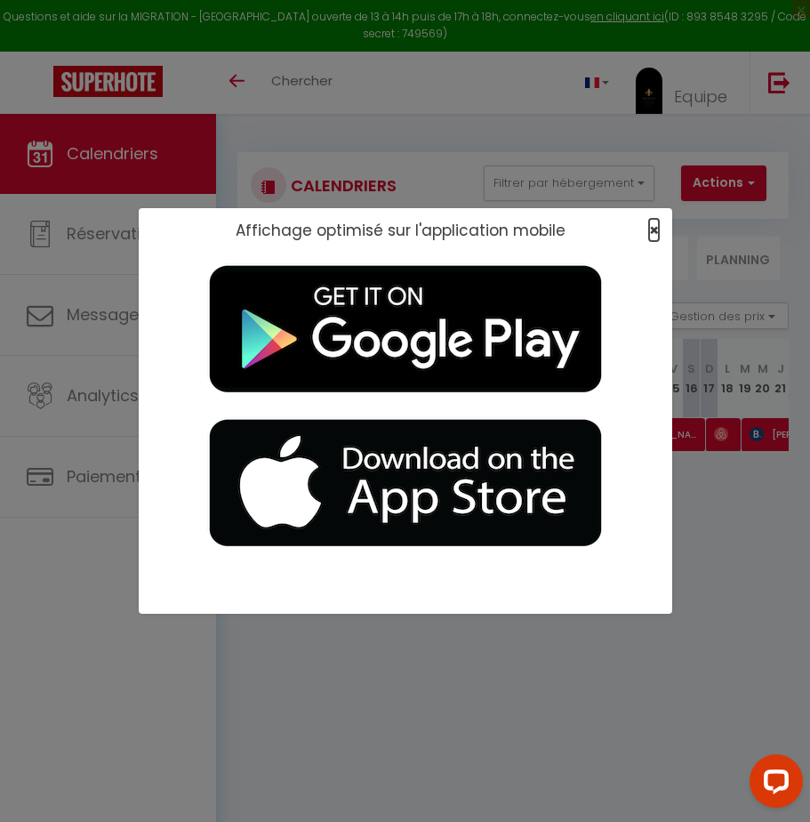
click at [656, 230] on span "×" at bounding box center [654, 230] width 10 height 22
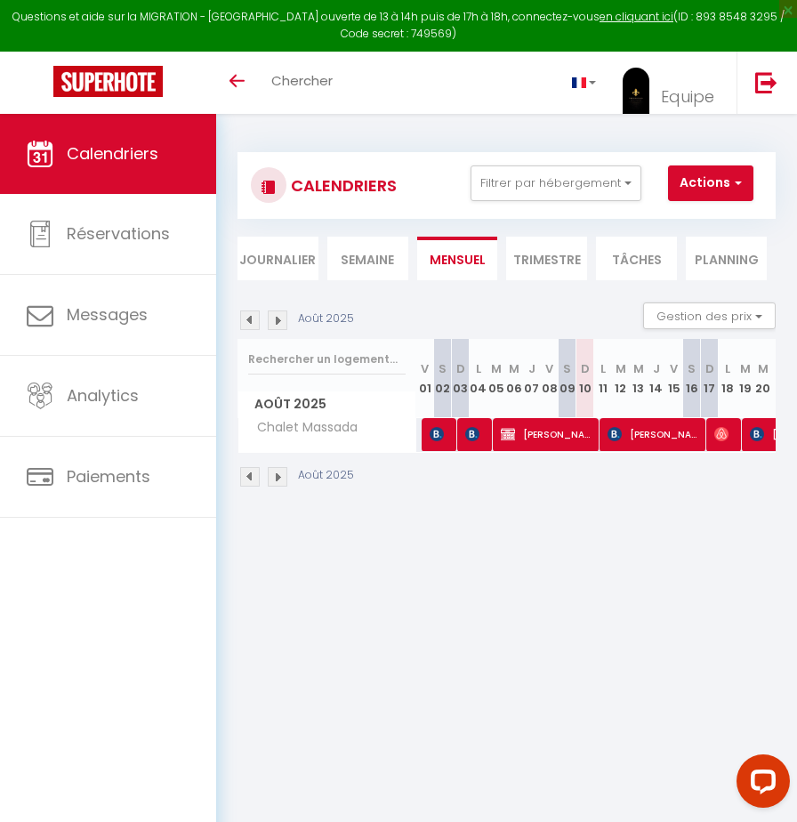
click at [362, 255] on li "Semaine" at bounding box center [367, 259] width 81 height 44
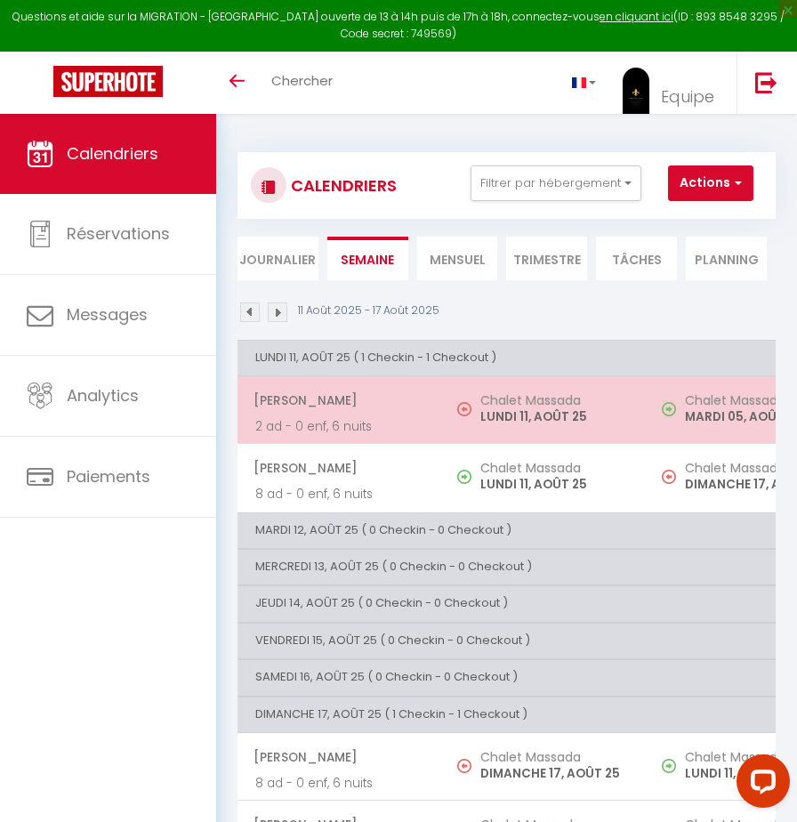
scroll to position [114, 0]
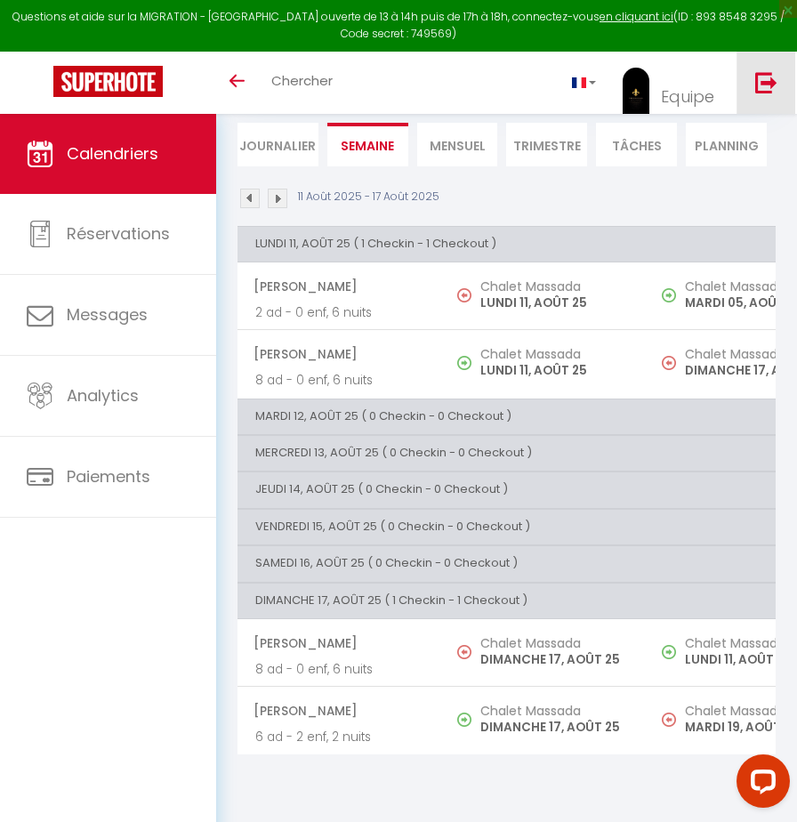
click at [753, 70] on link at bounding box center [766, 83] width 59 height 62
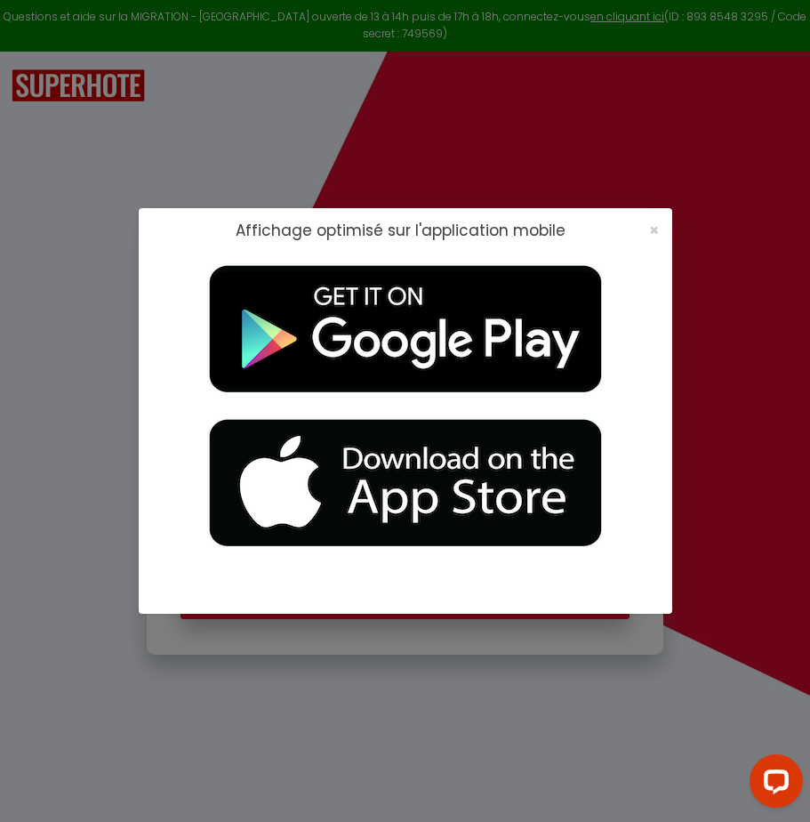
type input "[EMAIL_ADDRESS][DOMAIN_NAME]"
checkbox input "true"
click at [653, 231] on span "×" at bounding box center [654, 230] width 10 height 22
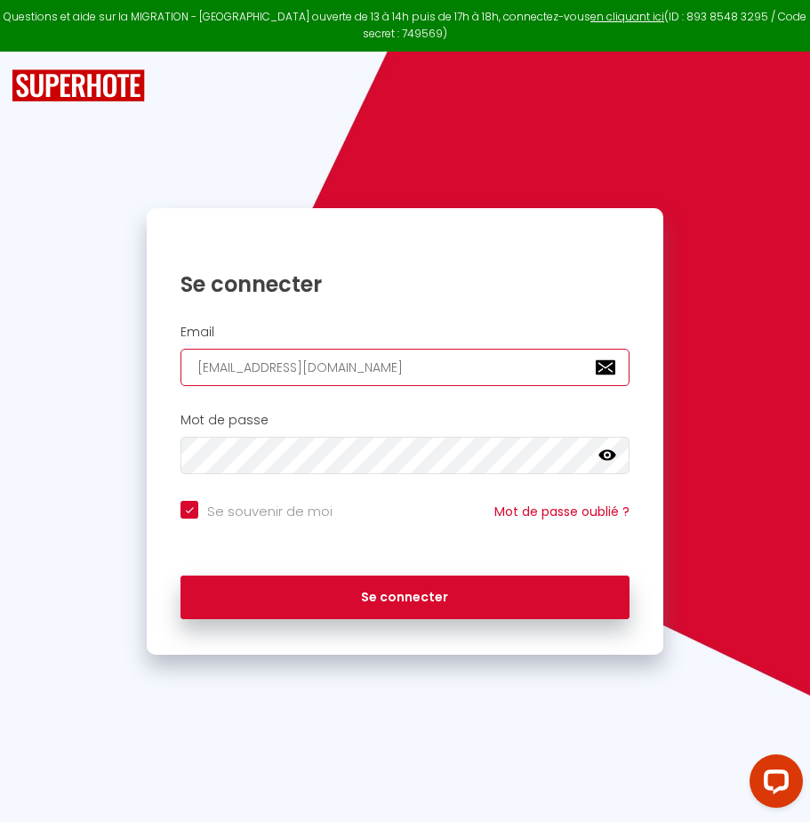
click at [388, 362] on input "[EMAIL_ADDRESS][DOMAIN_NAME]" at bounding box center [405, 367] width 449 height 37
type input "[EMAIL_ADDRESS][DOMAIN_NAME]"
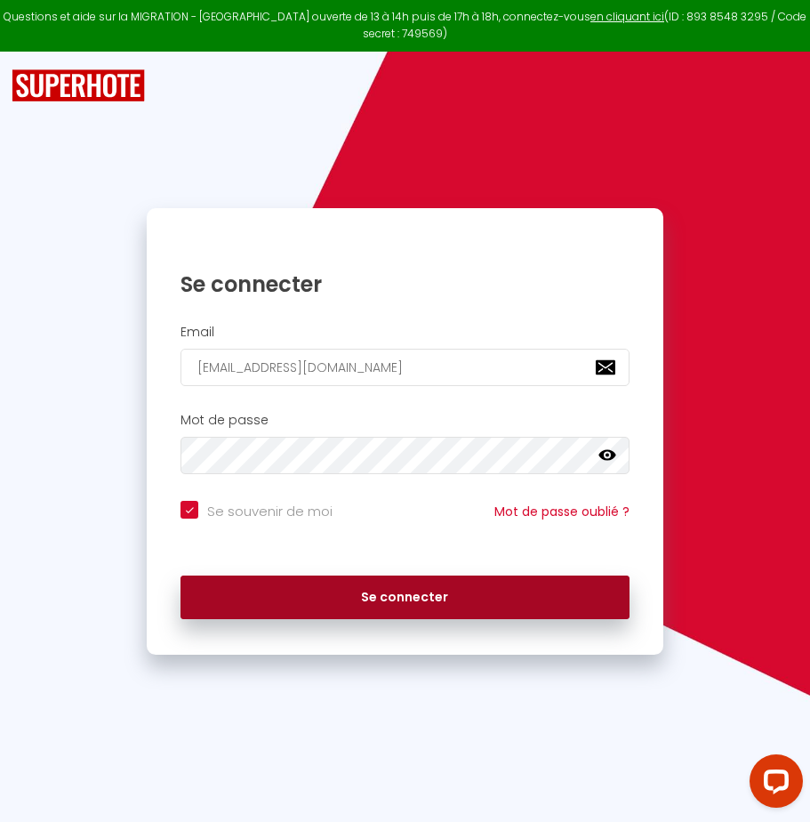
click at [356, 589] on button "Se connecter" at bounding box center [405, 598] width 449 height 44
checkbox input "true"
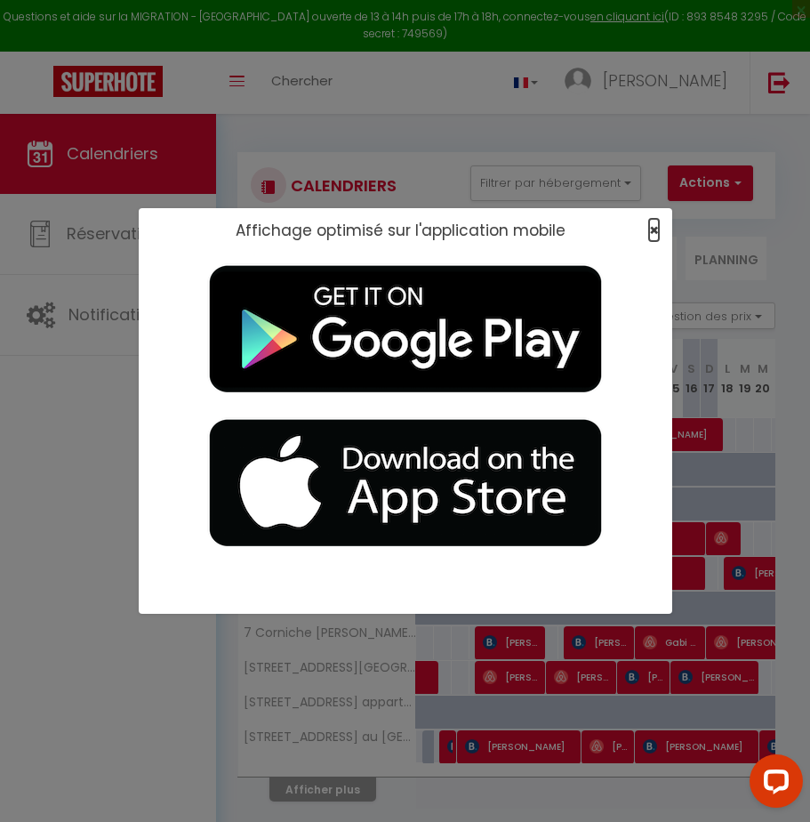
click at [651, 226] on span "×" at bounding box center [654, 230] width 10 height 22
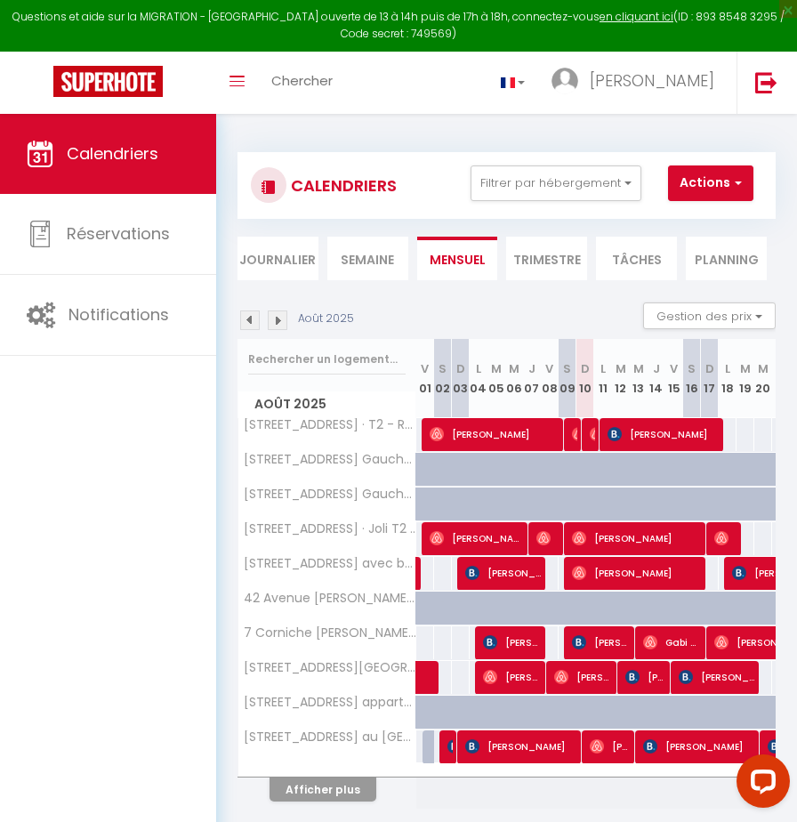
click at [362, 254] on li "Semaine" at bounding box center [367, 259] width 81 height 44
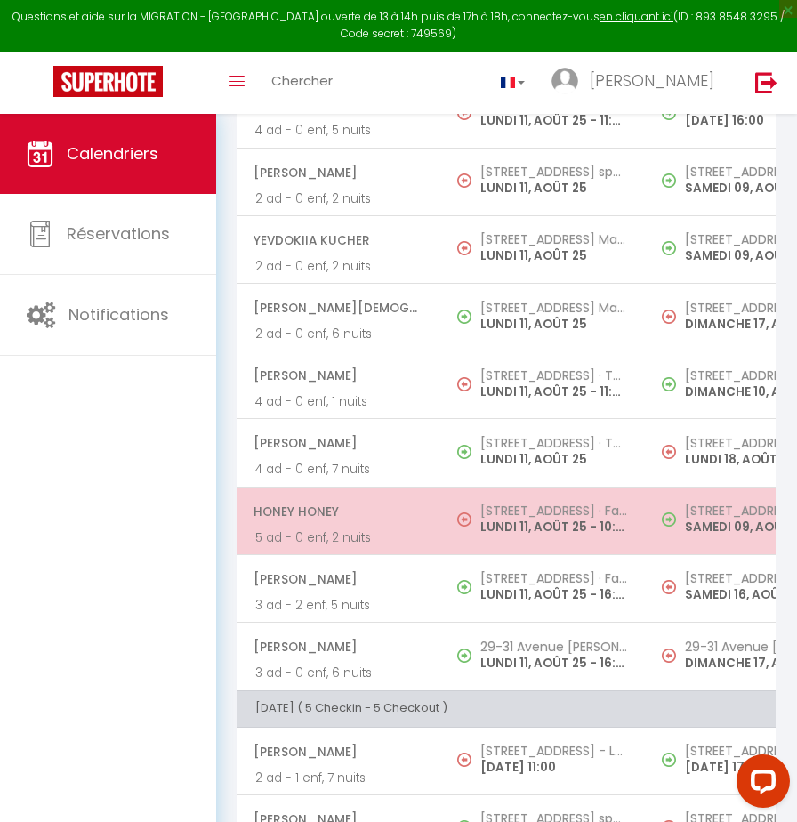
scroll to position [370, 0]
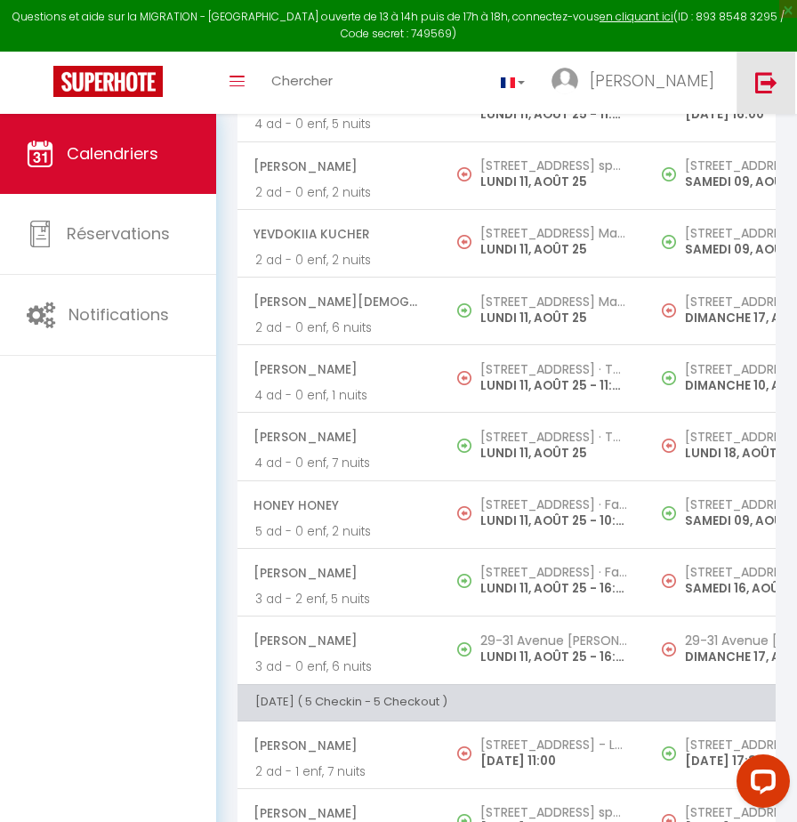
click at [761, 85] on img at bounding box center [766, 82] width 22 height 22
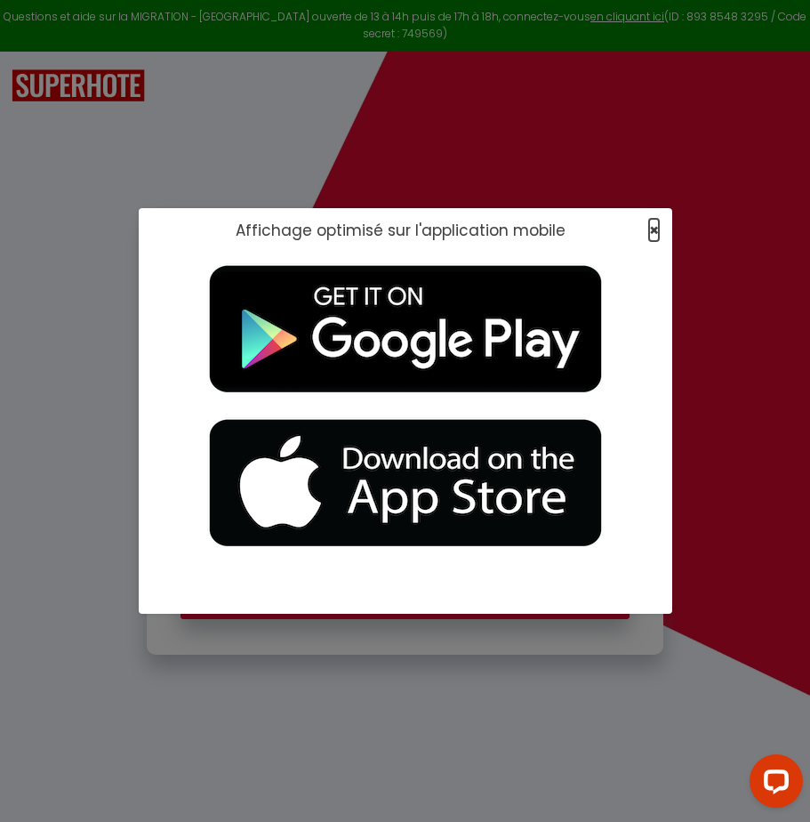
click at [658, 230] on span "×" at bounding box center [654, 230] width 10 height 22
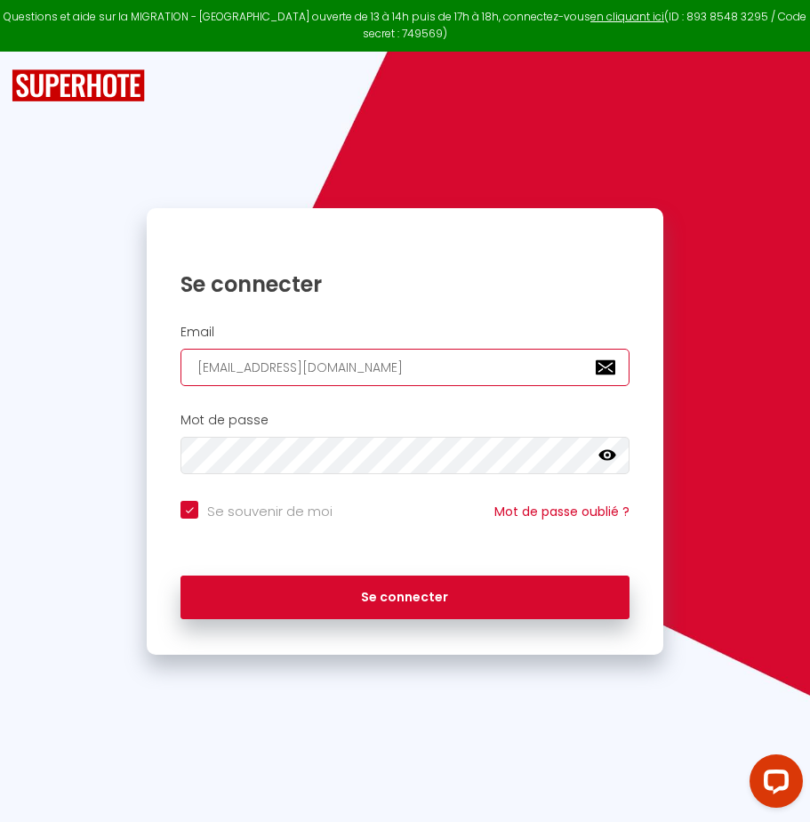
click at [392, 380] on input "[EMAIL_ADDRESS][DOMAIN_NAME]" at bounding box center [405, 367] width 449 height 37
type input "[EMAIL_ADDRESS][DOMAIN_NAME]"
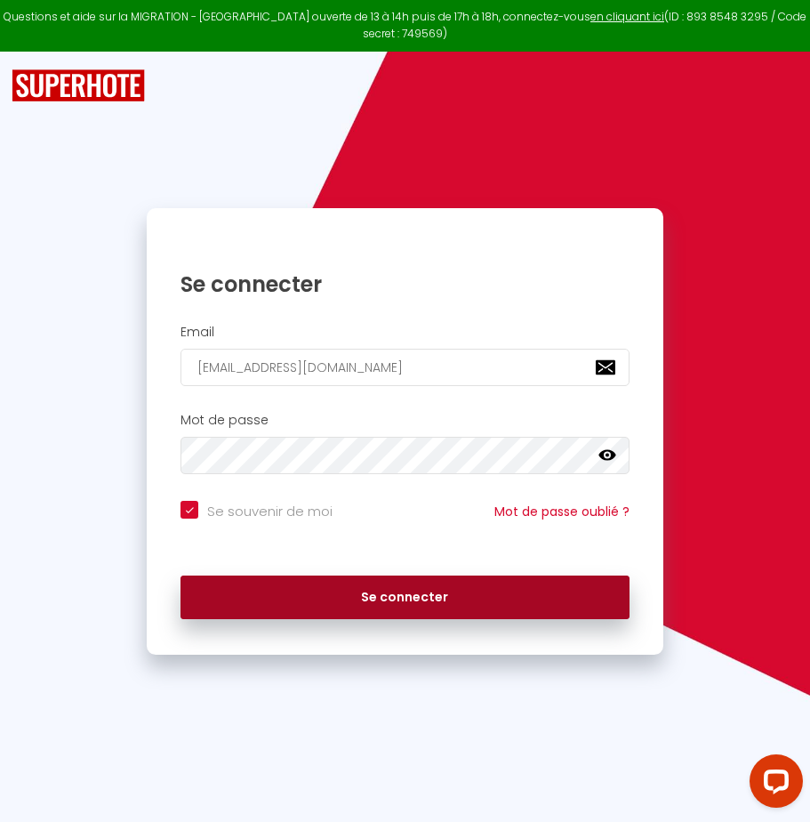
click at [388, 584] on button "Se connecter" at bounding box center [405, 598] width 449 height 44
checkbox input "true"
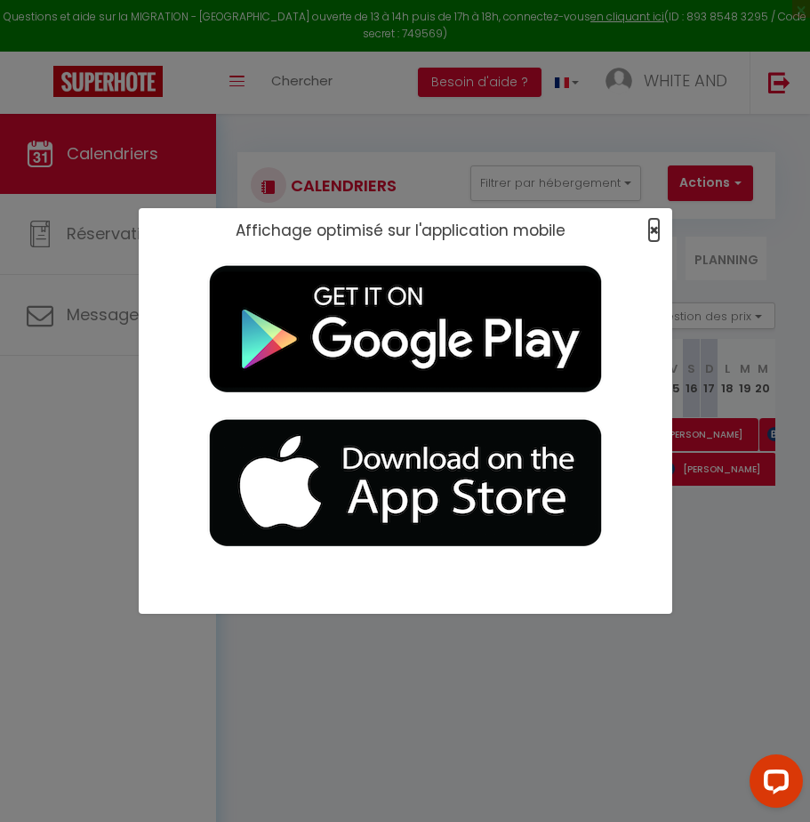
click at [657, 233] on span "×" at bounding box center [654, 230] width 10 height 22
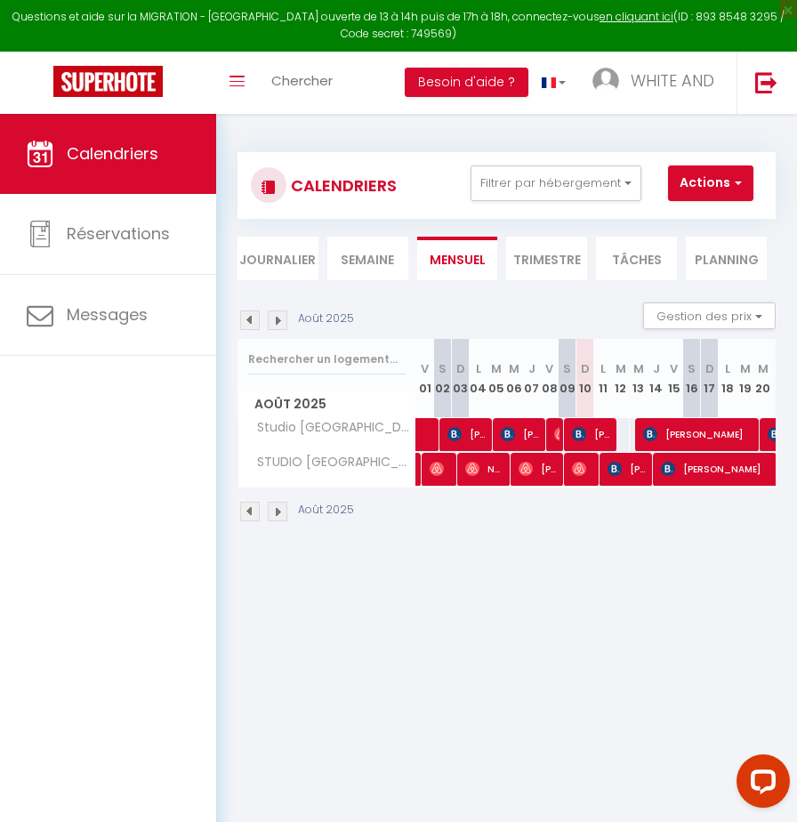
click at [362, 264] on li "Semaine" at bounding box center [367, 259] width 81 height 44
